Goal: Task Accomplishment & Management: Manage account settings

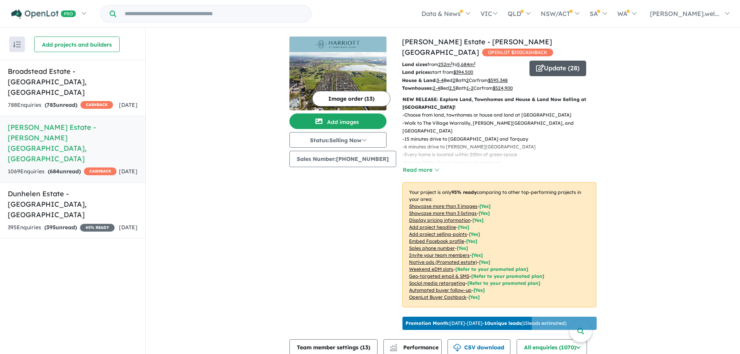
click at [569, 61] on button "Update ( 28 )" at bounding box center [557, 69] width 57 height 16
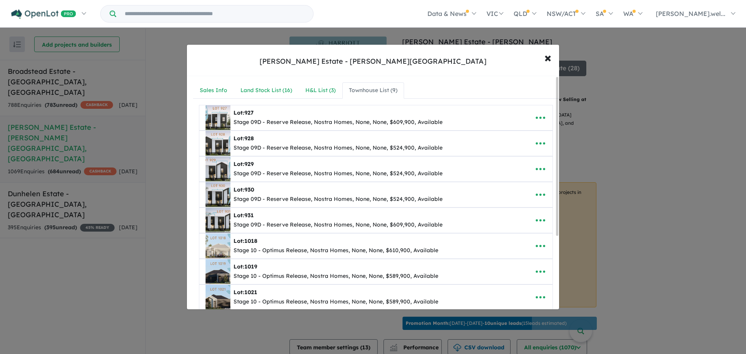
scroll to position [39, 0]
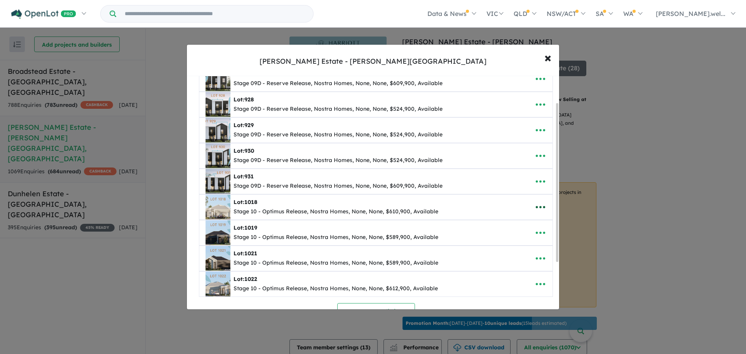
click at [541, 211] on icon "button" at bounding box center [540, 207] width 12 height 12
click at [517, 230] on link "Edit" at bounding box center [522, 226] width 57 height 18
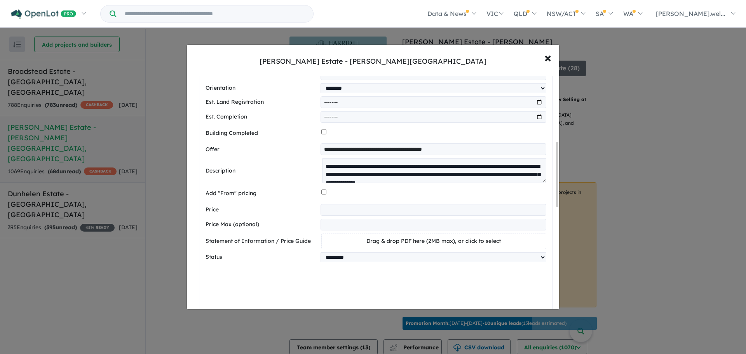
scroll to position [348, 0]
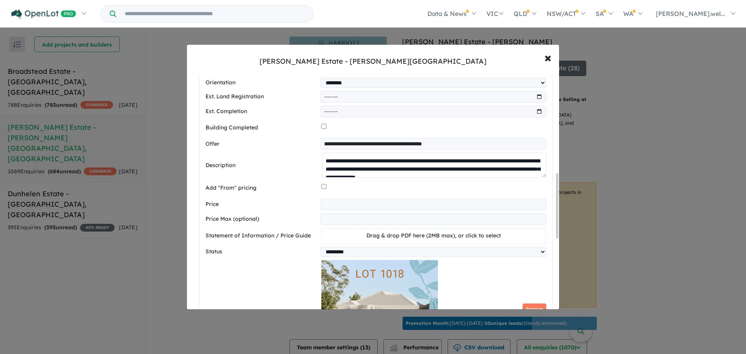
click at [348, 172] on textarea "**********" at bounding box center [434, 165] width 224 height 25
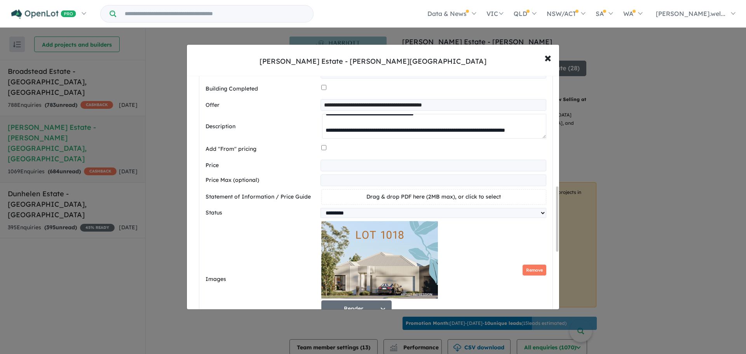
scroll to position [602, 0]
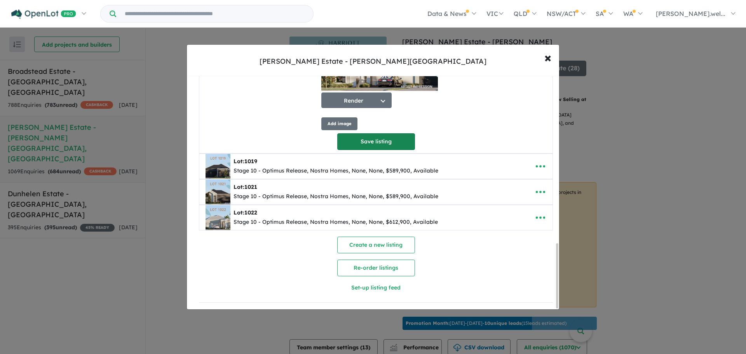
click at [379, 145] on button "Save listing" at bounding box center [376, 141] width 78 height 17
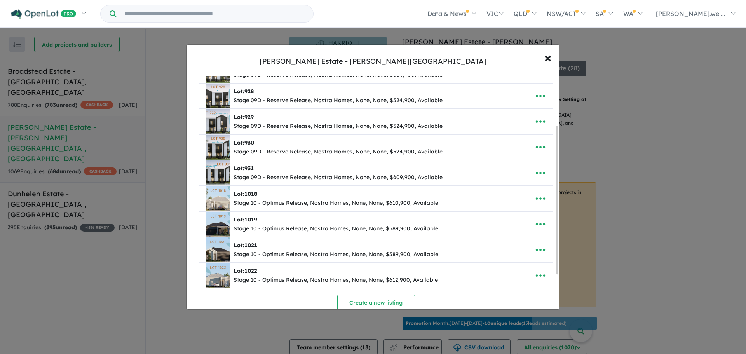
scroll to position [78, 0]
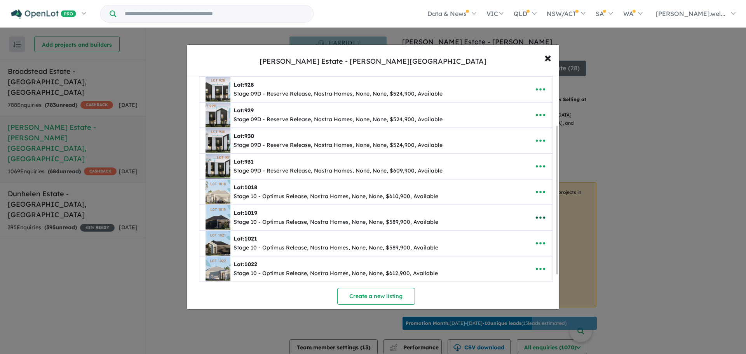
click at [539, 216] on icon "button" at bounding box center [540, 218] width 12 height 12
click at [524, 240] on link "Edit" at bounding box center [522, 237] width 57 height 18
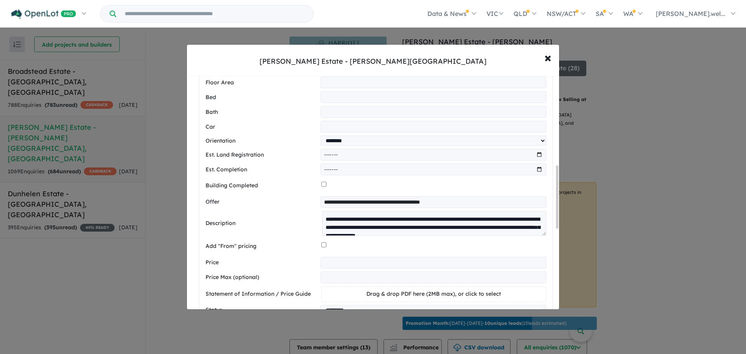
scroll to position [359, 0]
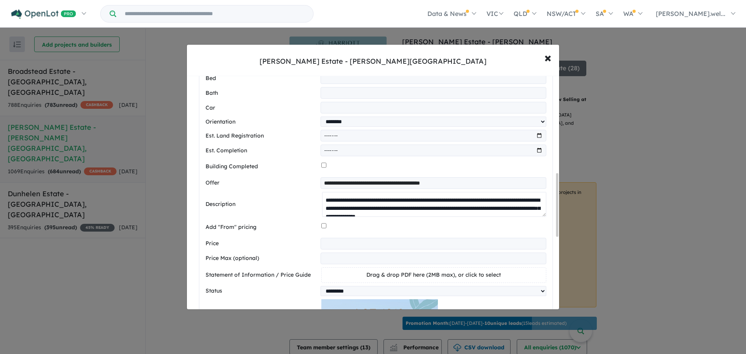
click at [364, 211] on textarea "**********" at bounding box center [434, 204] width 224 height 25
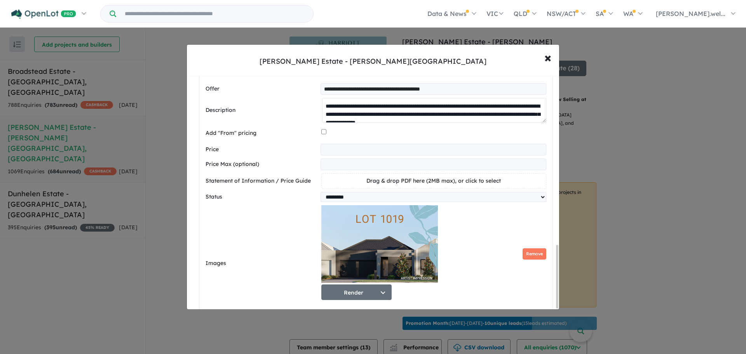
scroll to position [626, 0]
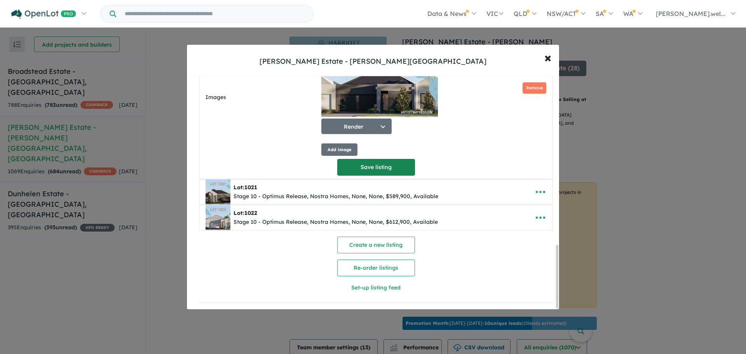
click at [376, 171] on button "Save listing" at bounding box center [376, 167] width 78 height 17
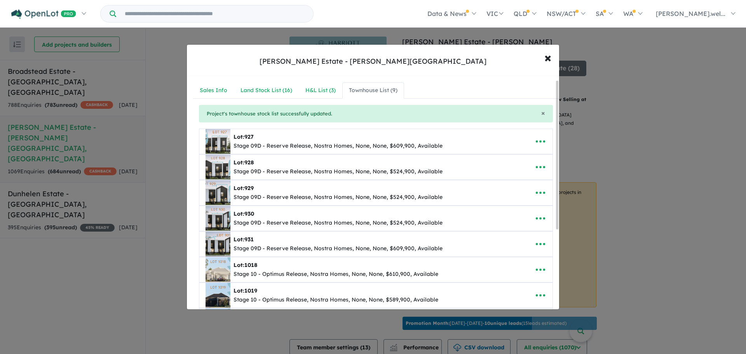
scroll to position [132, 0]
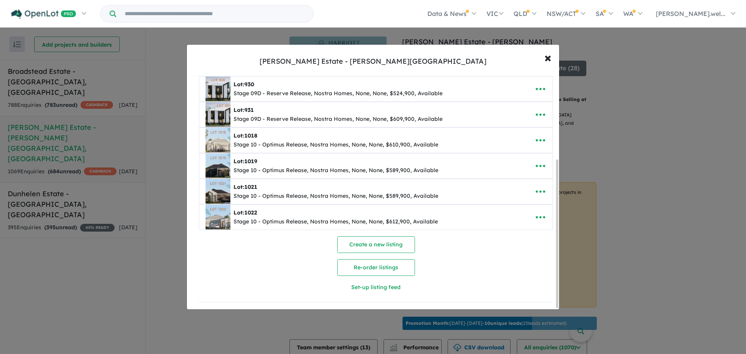
drag, startPoint x: 538, startPoint y: 192, endPoint x: 523, endPoint y: 197, distance: 15.6
click at [538, 191] on icon "button" at bounding box center [540, 192] width 12 height 12
click at [498, 207] on link "Edit" at bounding box center [522, 211] width 57 height 18
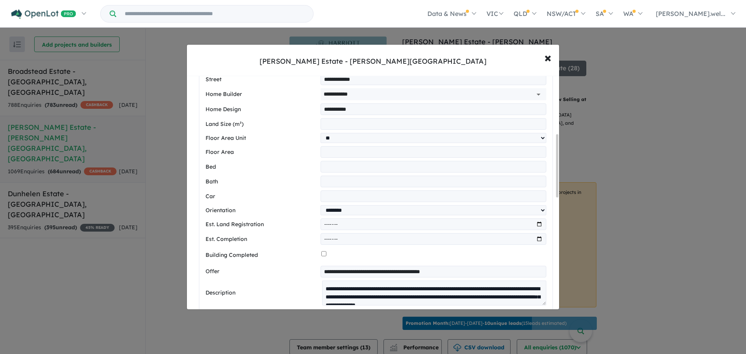
scroll to position [384, 0]
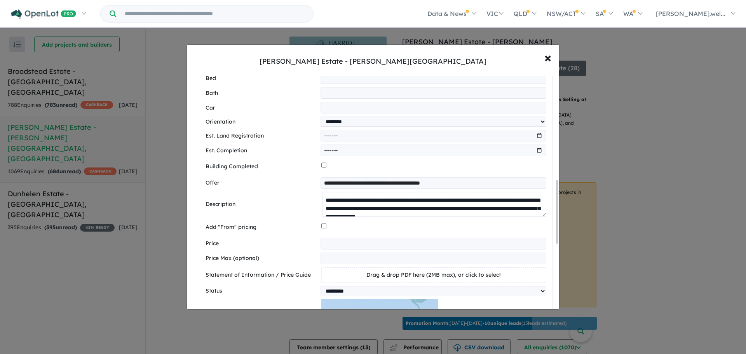
click at [346, 215] on textarea "**********" at bounding box center [434, 204] width 224 height 25
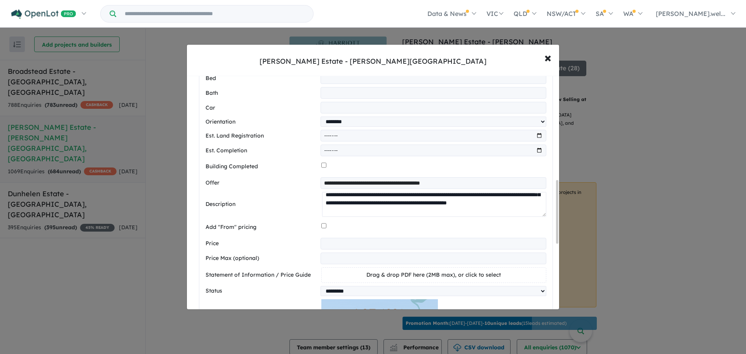
scroll to position [0, 0]
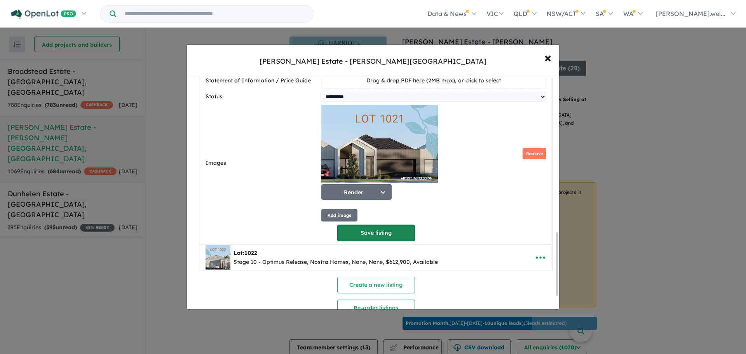
click at [372, 237] on button "Save listing" at bounding box center [376, 232] width 78 height 17
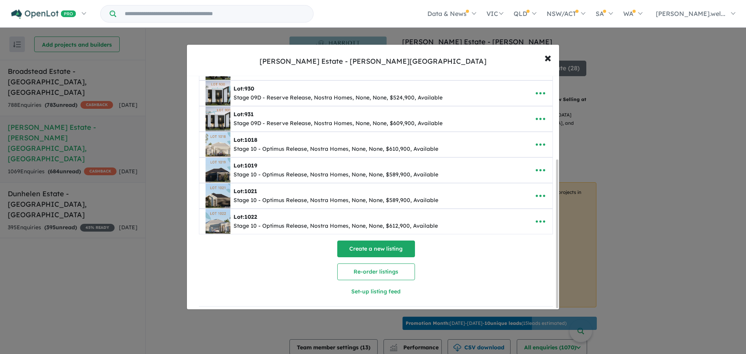
scroll to position [132, 0]
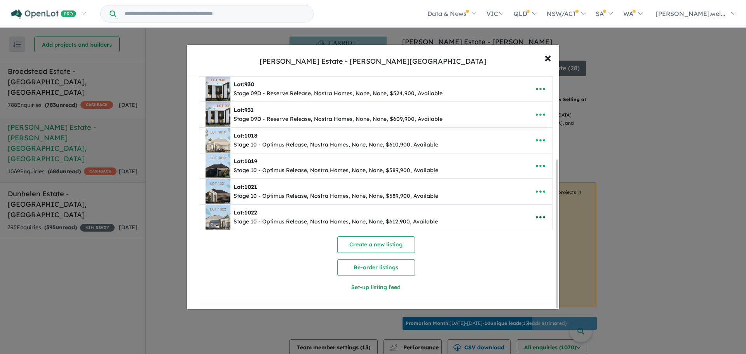
click at [534, 211] on icon "button" at bounding box center [540, 217] width 12 height 12
click at [511, 235] on link "Edit" at bounding box center [522, 236] width 57 height 18
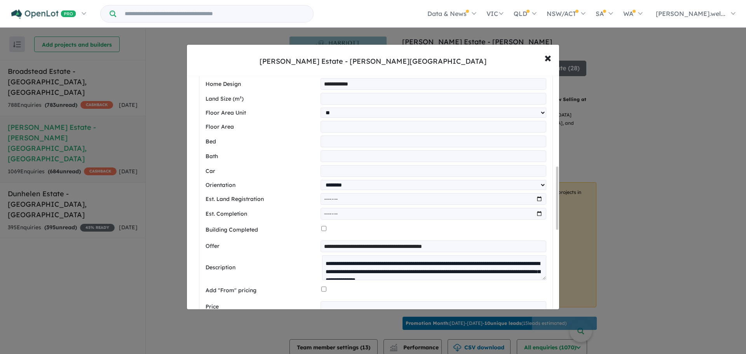
scroll to position [371, 0]
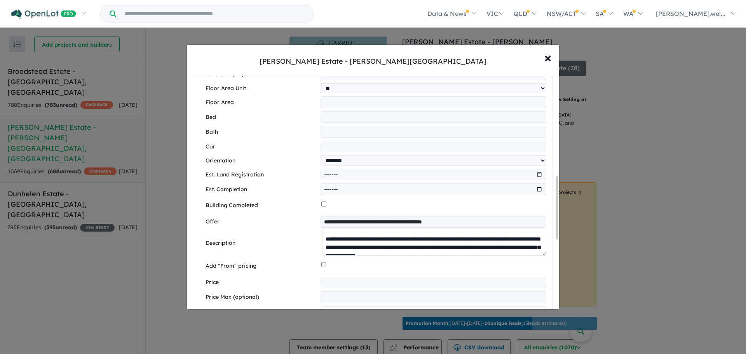
click at [346, 248] on textarea "**********" at bounding box center [434, 243] width 224 height 25
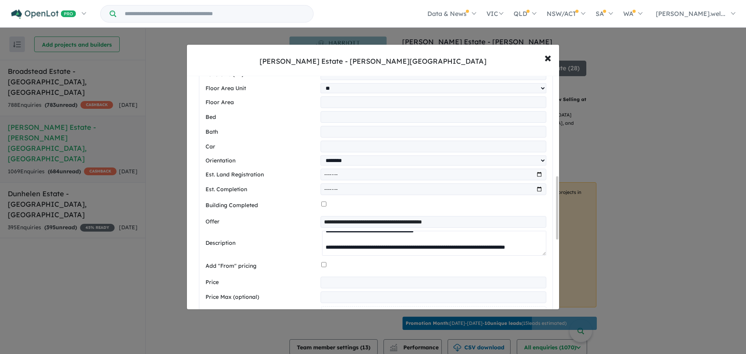
scroll to position [0, 0]
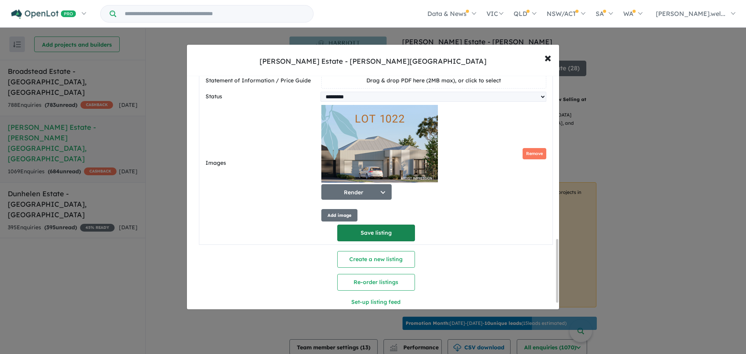
click at [357, 238] on button "Save listing" at bounding box center [376, 232] width 78 height 17
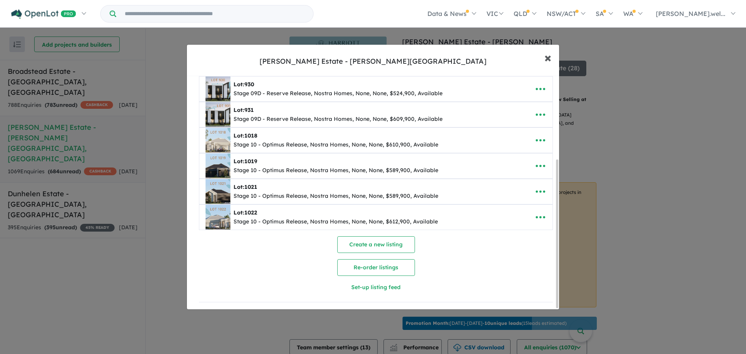
click at [550, 59] on span "×" at bounding box center [547, 57] width 7 height 17
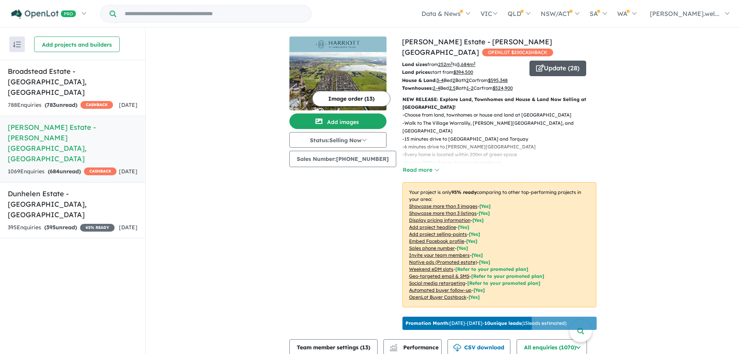
click at [536, 64] on icon "button" at bounding box center [540, 67] width 8 height 7
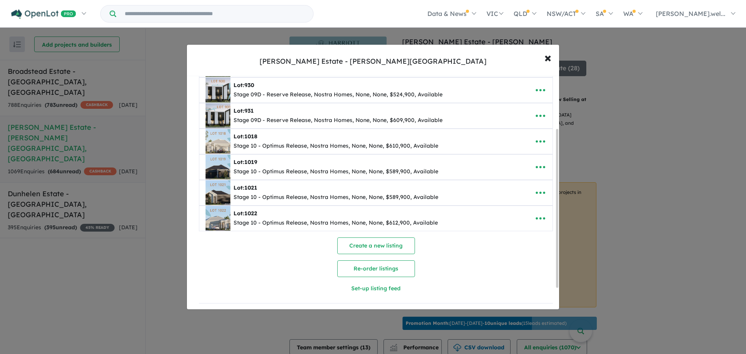
scroll to position [108, 0]
click at [537, 217] on icon "button" at bounding box center [540, 218] width 12 height 12
click at [504, 238] on link "Edit" at bounding box center [522, 237] width 57 height 18
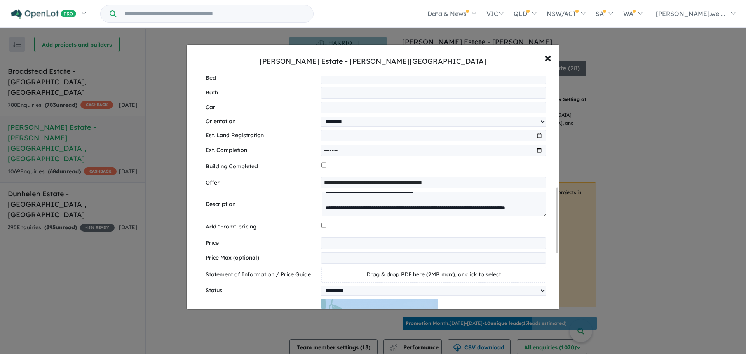
scroll to position [425, 0]
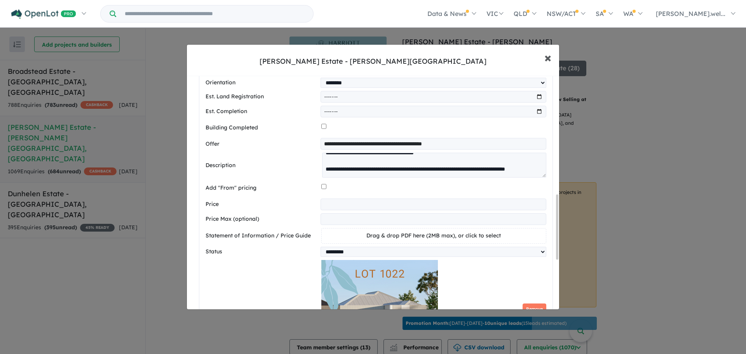
click at [548, 56] on span "×" at bounding box center [547, 57] width 7 height 17
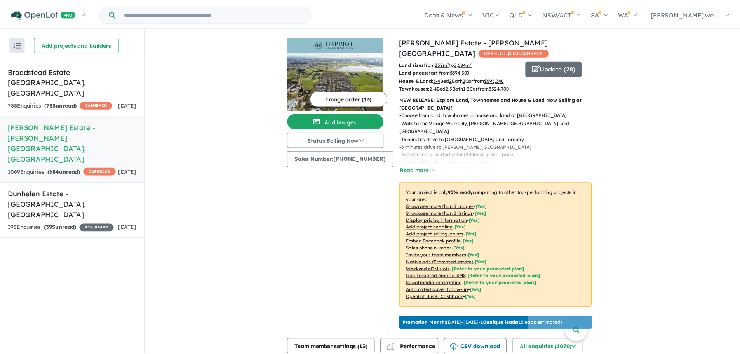
scroll to position [0, 0]
